Goal: Task Accomplishment & Management: Complete application form

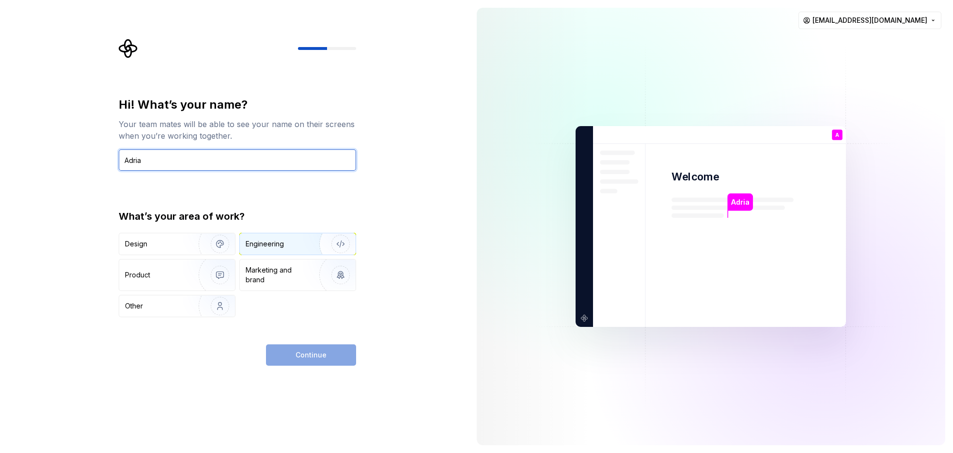
type input "Adria"
click at [287, 246] on div "Engineering" at bounding box center [284, 244] width 77 height 10
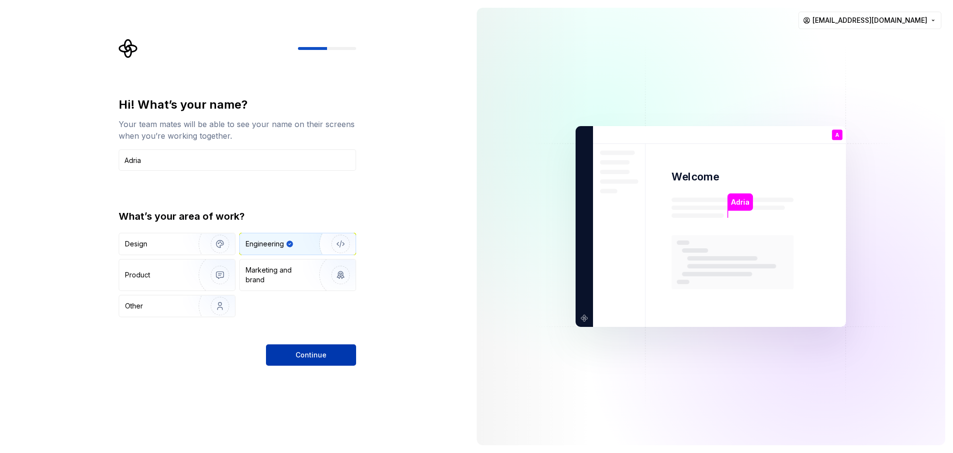
click at [326, 355] on button "Continue" at bounding box center [311, 354] width 90 height 21
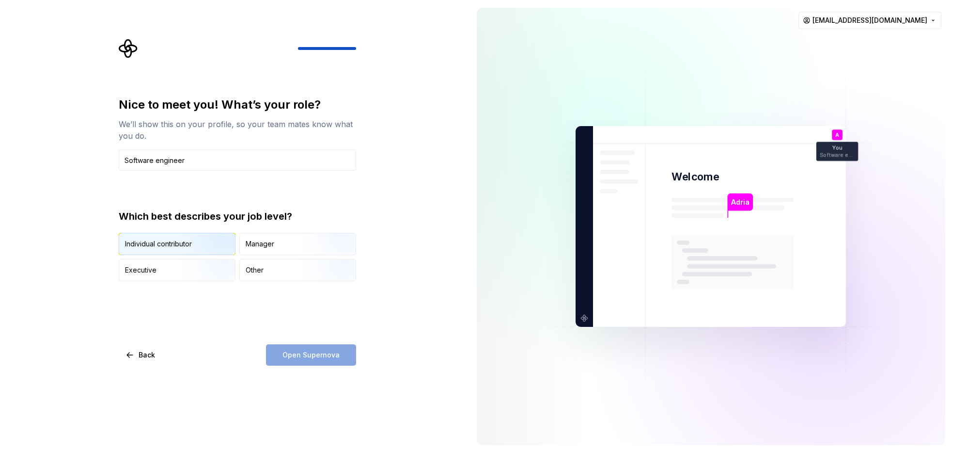
type input "Software engineer"
click at [185, 247] on img "button" at bounding box center [212, 255] width 62 height 65
click at [307, 359] on span "Open Supernova" at bounding box center [311, 355] width 57 height 10
